Goal: Book appointment/travel/reservation

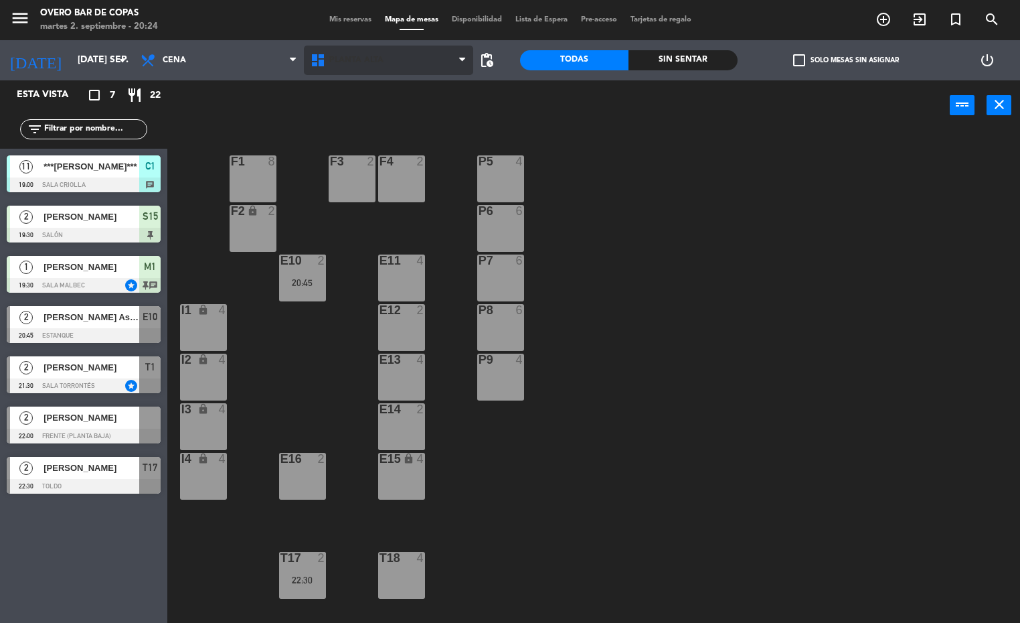
click at [359, 61] on span "Planta Alta" at bounding box center [356, 60] width 54 height 9
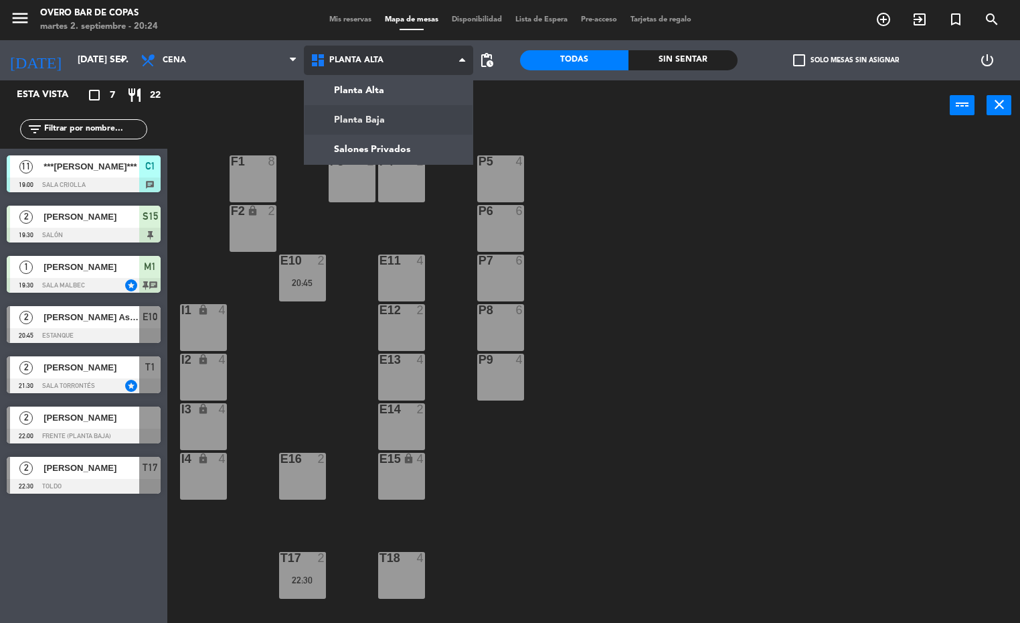
click at [352, 107] on ng-component "menu Overo Bar [PERSON_NAME] martes 2. septiembre - 20:24 Mis reservas Mapa de …" at bounding box center [510, 311] width 1020 height 623
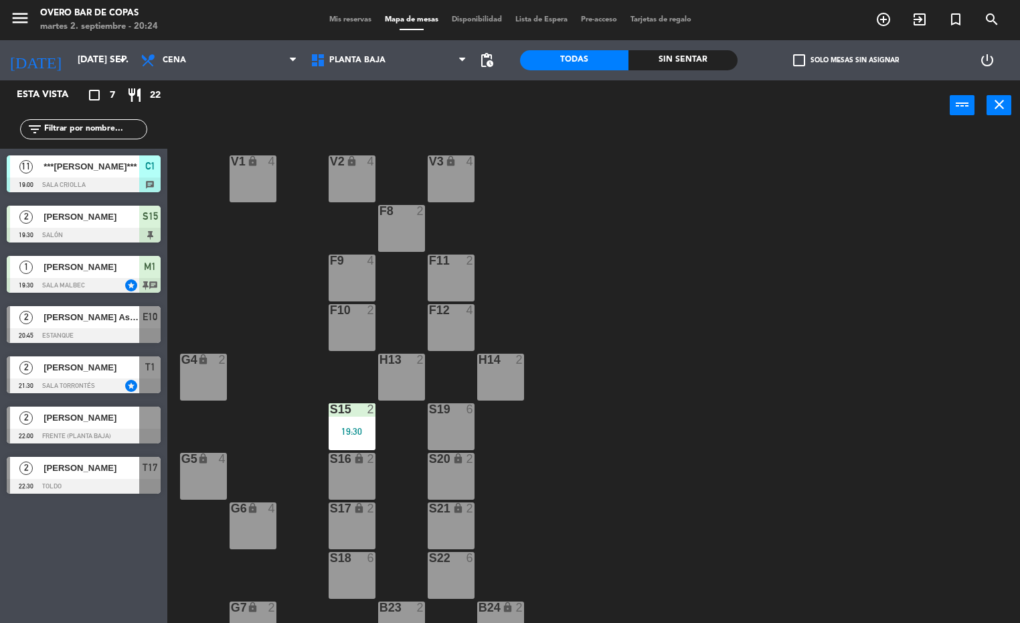
click at [461, 438] on div "S19 6" at bounding box center [451, 426] width 47 height 47
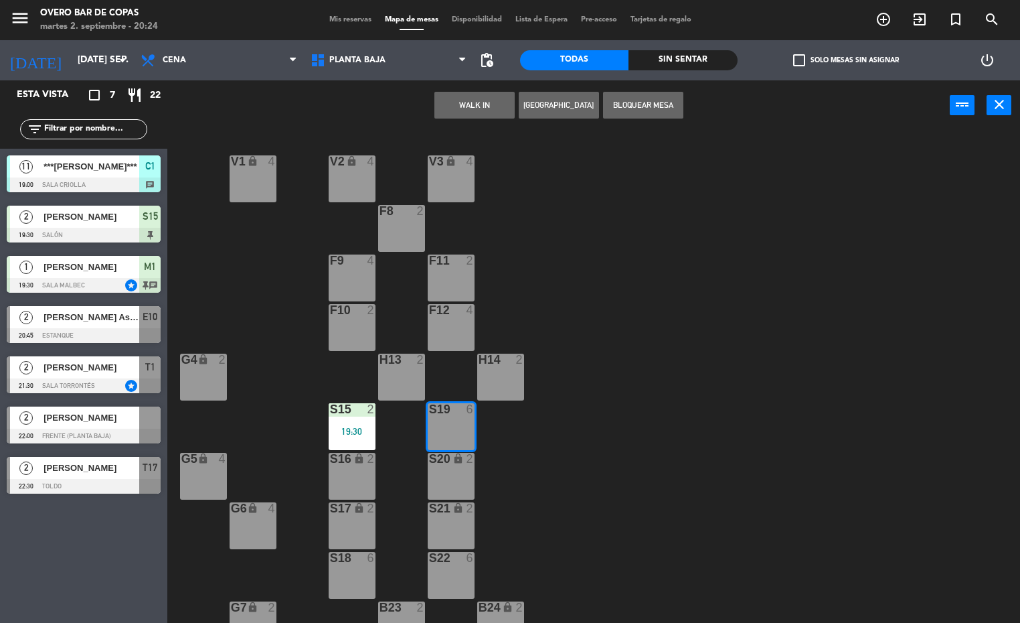
click at [462, 475] on div "S20 lock 2" at bounding box center [451, 476] width 47 height 47
click at [594, 442] on div "V1 lock 4 V2 lock 4 V3 lock 4 F8 2 F9 4 F11 2 F10 2 F12 4 G4 lock 2 H13 2 H14 2…" at bounding box center [598, 377] width 843 height 492
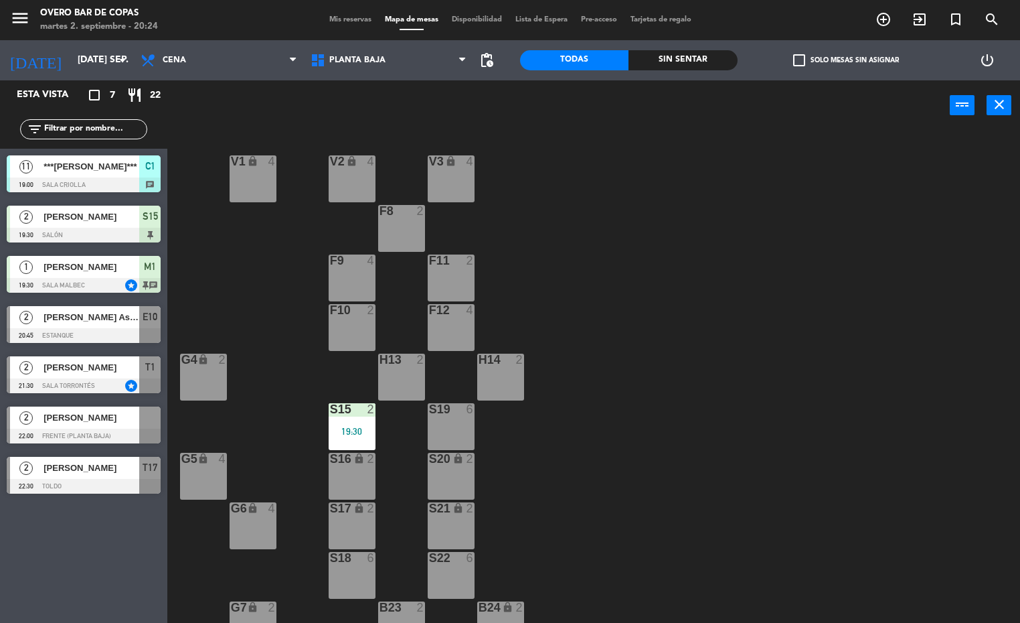
click at [444, 478] on div "S20 lock 2" at bounding box center [451, 476] width 47 height 47
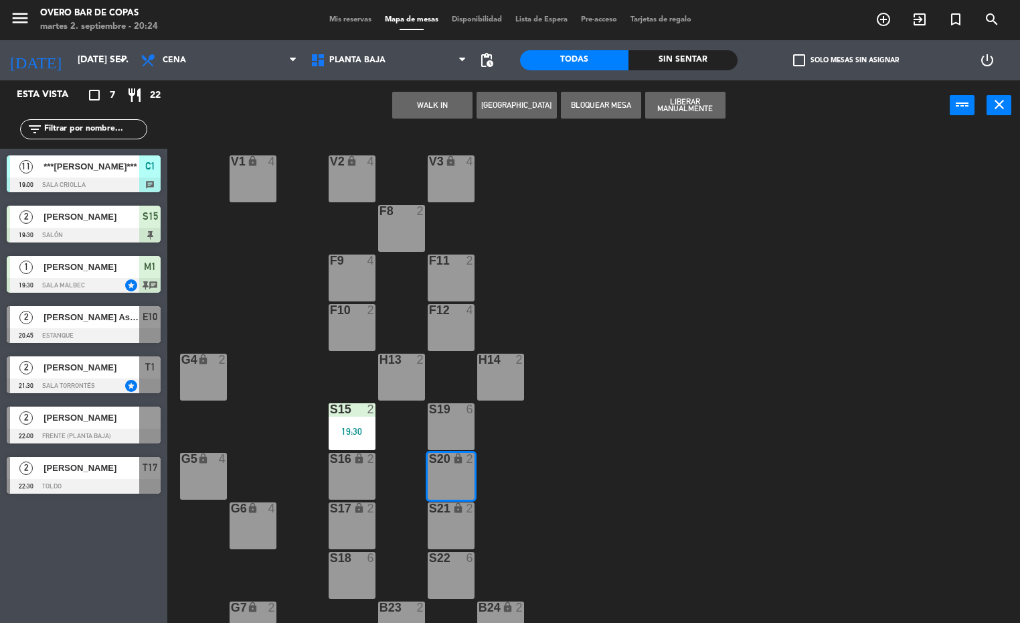
click at [454, 98] on button "WALK IN" at bounding box center [432, 105] width 80 height 27
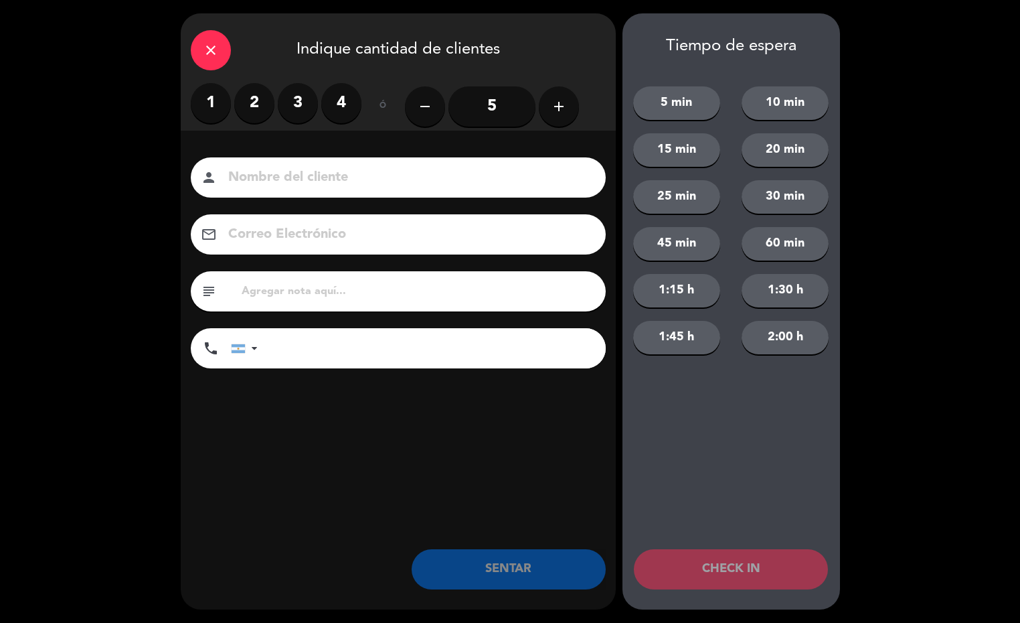
click at [242, 98] on label "2" at bounding box center [254, 103] width 40 height 40
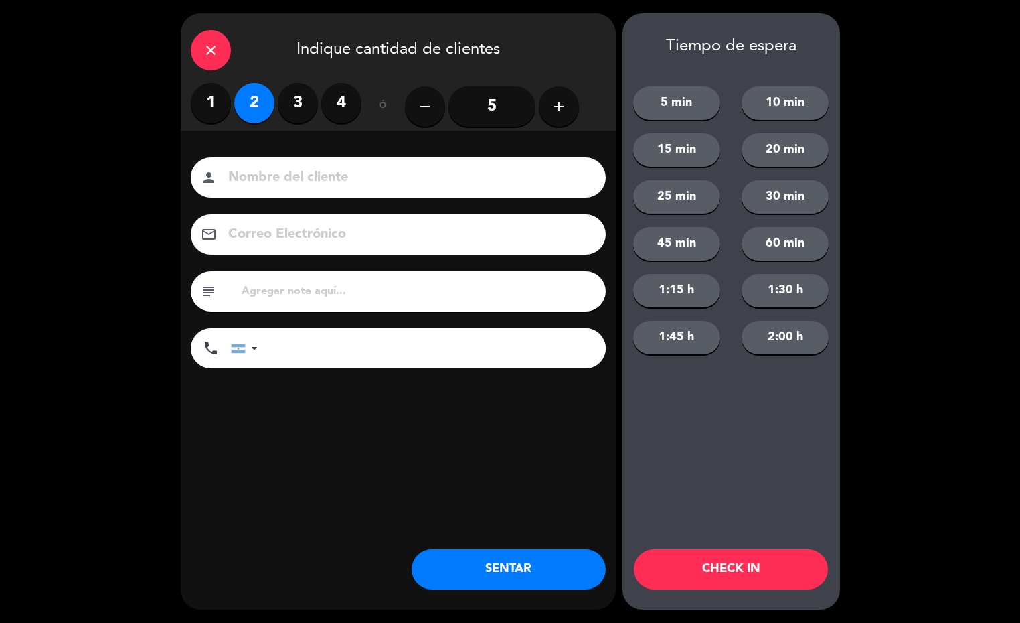
click at [520, 557] on button "SENTAR" at bounding box center [509, 569] width 194 height 40
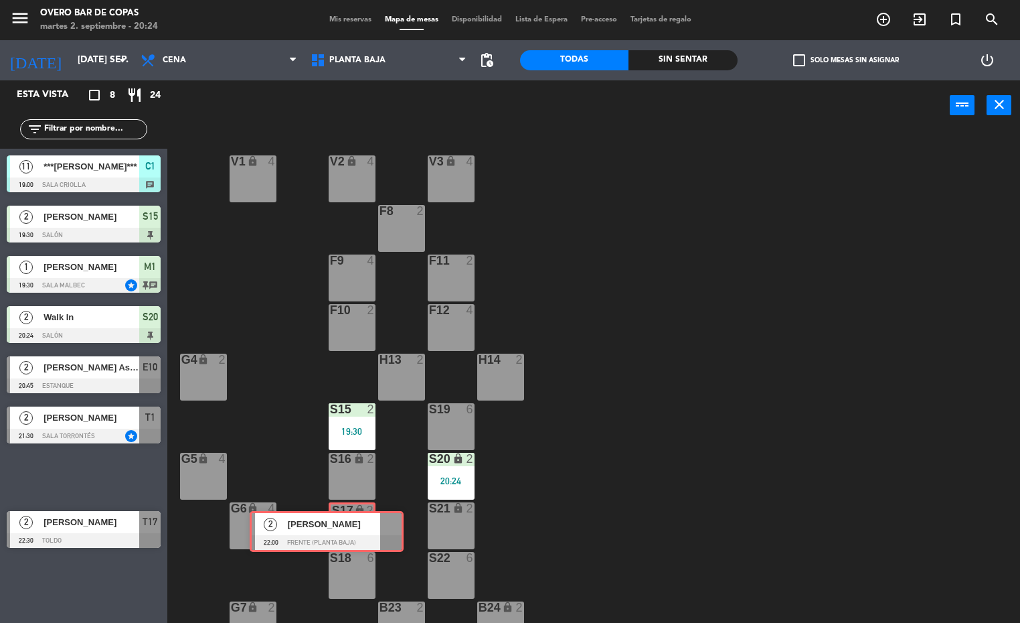
drag, startPoint x: 127, startPoint y: 475, endPoint x: 370, endPoint y: 529, distance: 249.0
click at [370, 529] on div "Esta vista crop_square 8 restaurant 24 filter_list 11 ***[PERSON_NAME]*** 19:00…" at bounding box center [510, 351] width 1020 height 543
